Goal: Task Accomplishment & Management: Manage account settings

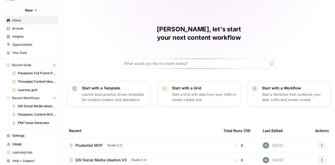
click at [29, 135] on span "Settings" at bounding box center [34, 135] width 44 height 5
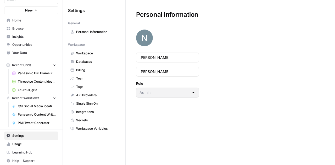
click at [86, 67] on link "Billing" at bounding box center [94, 70] width 52 height 8
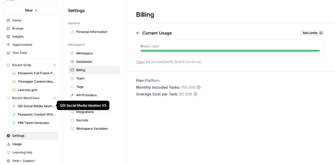
click at [187, 119] on div "Billing Current Usage Set Limits 0 tasks used Tasks will be reset in 30 days (0…" at bounding box center [230, 82] width 209 height 165
click at [99, 31] on span "Personal Information" at bounding box center [97, 32] width 42 height 5
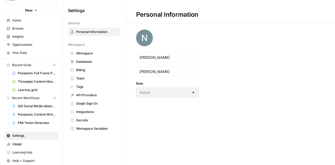
click at [24, 142] on span "Usage" at bounding box center [34, 144] width 44 height 5
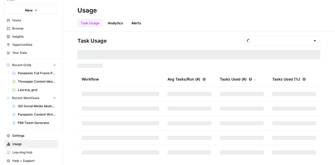
type input "October Tasks"
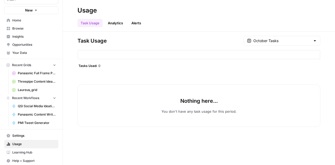
click at [24, 136] on span "Settings" at bounding box center [34, 135] width 44 height 5
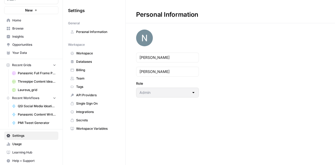
click at [86, 70] on span "Billing" at bounding box center [97, 70] width 42 height 5
